Goal: Task Accomplishment & Management: Use online tool/utility

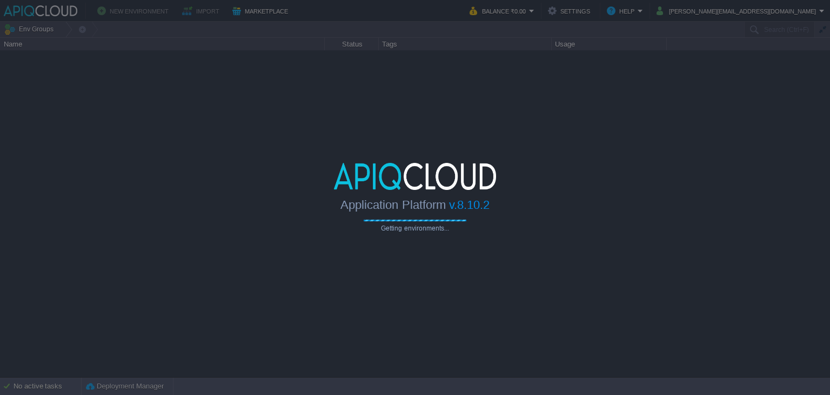
type input "Search (Ctrl+F)"
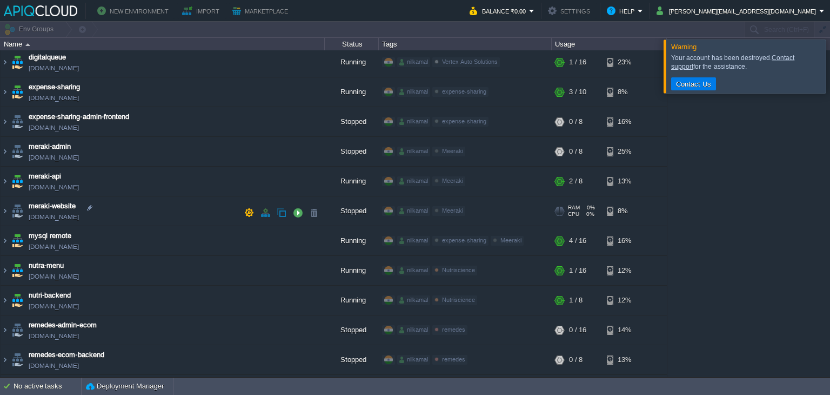
scroll to position [162, 0]
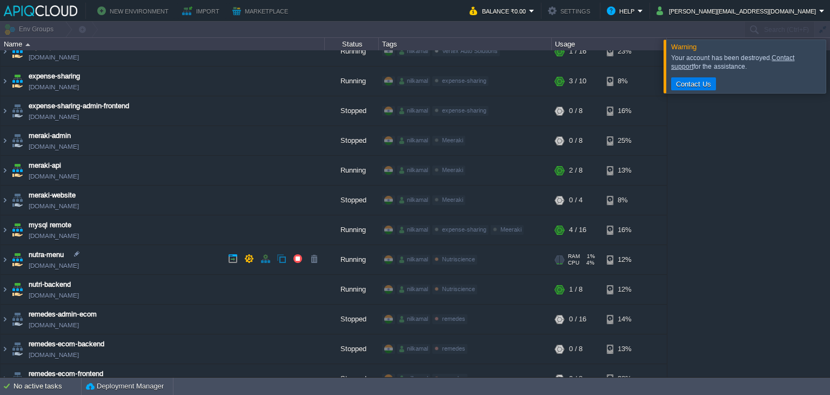
click at [140, 262] on td "nutra-menu [DOMAIN_NAME]" at bounding box center [163, 260] width 324 height 30
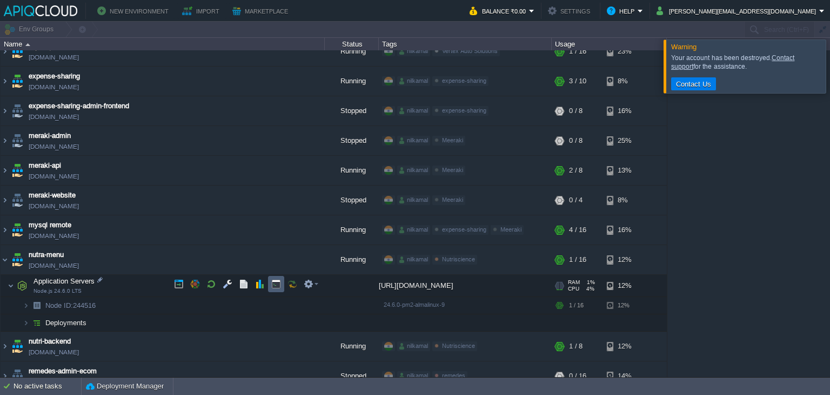
click at [278, 285] on button "button" at bounding box center [276, 284] width 10 height 10
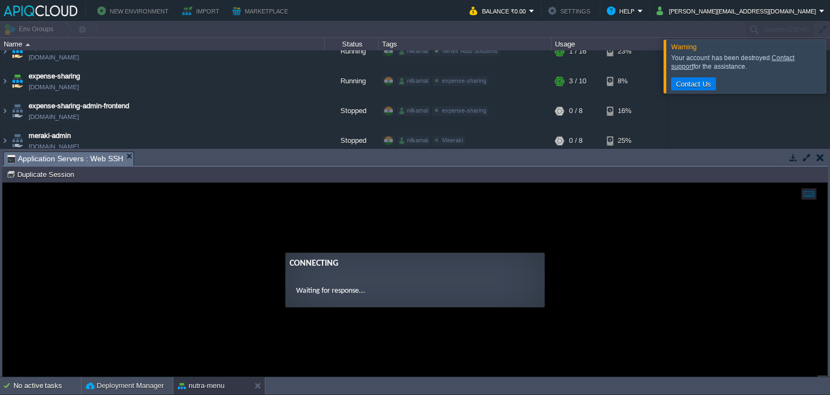
scroll to position [0, 0]
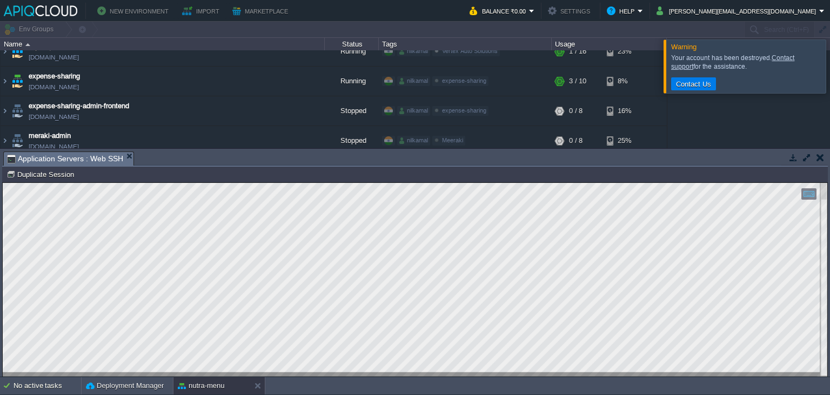
click at [789, 158] on button "button" at bounding box center [794, 157] width 10 height 10
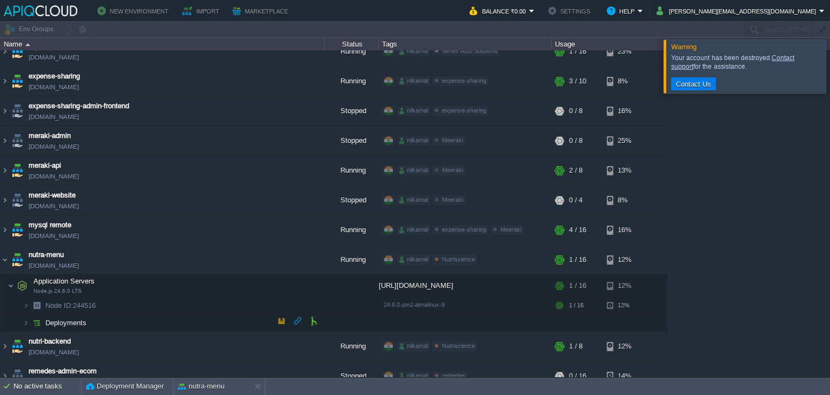
click at [72, 319] on span "Deployments" at bounding box center [66, 322] width 44 height 9
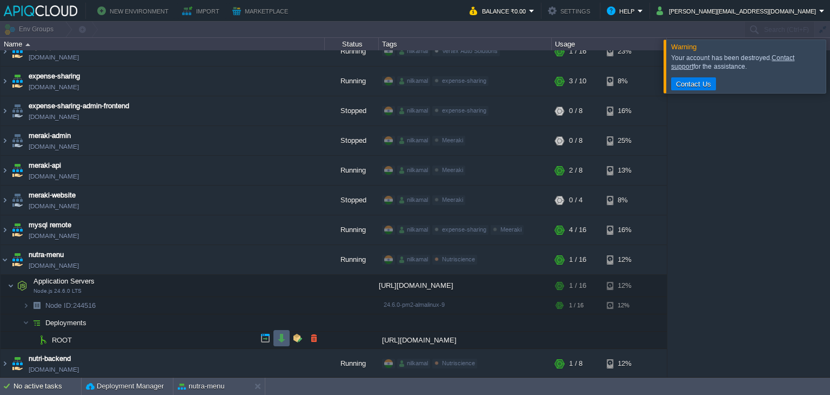
click at [277, 337] on button "button" at bounding box center [282, 338] width 10 height 10
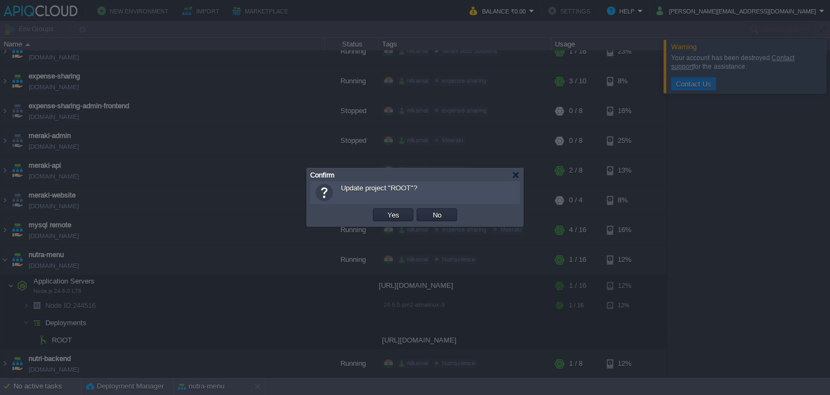
click at [396, 213] on button "Yes" at bounding box center [393, 215] width 18 height 10
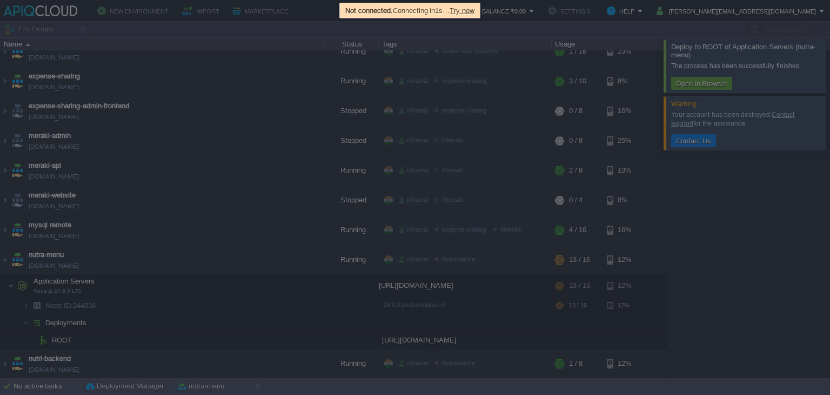
click at [467, 10] on span "Try now" at bounding box center [462, 10] width 25 height 8
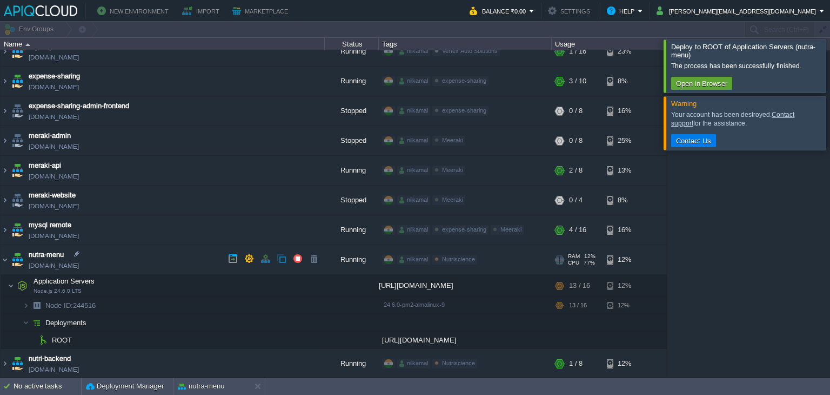
click at [79, 266] on link "[DOMAIN_NAME]" at bounding box center [54, 265] width 50 height 11
